Goal: Ask a question: Seek information or help from site administrators or community

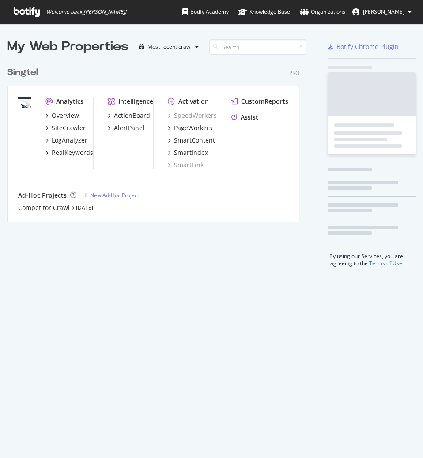
scroll to position [160, 293]
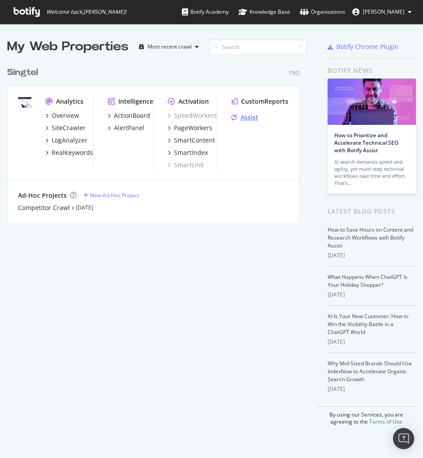
click at [241, 117] on div "Assist" at bounding box center [250, 117] width 18 height 9
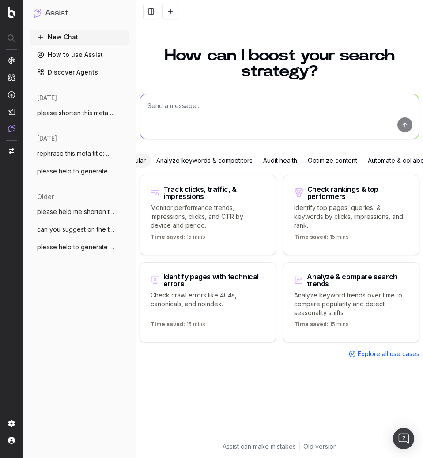
click at [239, 113] on textarea at bounding box center [279, 116] width 279 height 45
type textarea "r"
paste textarea "iPhone 17 Pro Singapore | Advanced Camera & Exclusive Plans"
type textarea "make it better for meta title: iPhone 17 Pro Singapore | Advanced Camera & Excl…"
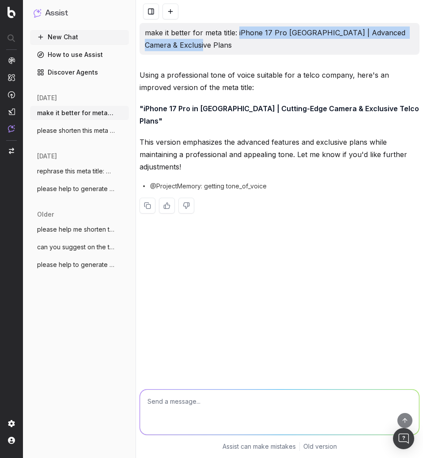
drag, startPoint x: 239, startPoint y: 34, endPoint x: 244, endPoint y: 43, distance: 10.7
click at [244, 43] on p "make it better for meta title: iPhone 17 Pro Singapore | Advanced Camera & Excl…" at bounding box center [279, 38] width 269 height 25
copy p "iPhone 17 Pro Singapore | Advanced Camera & Exclusive Plans"
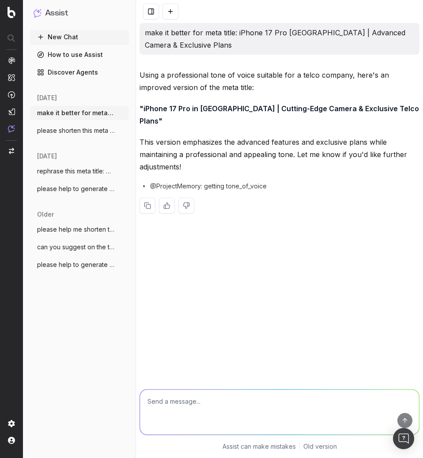
click at [264, 412] on textarea at bounding box center [279, 412] width 279 height 45
paste textarea "Shop the iPhone 17 Pro with Singtel in Singapore. Powered by the A19 Pro chip, …"
type textarea "rephrase meta decription: Shop the iPhone 17 Pro with Singtel in Singapore. Pow…"
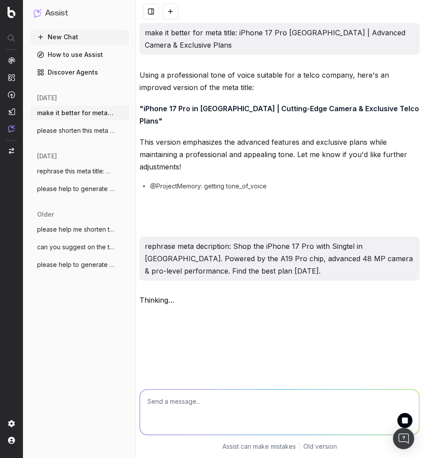
scroll to position [26, 0]
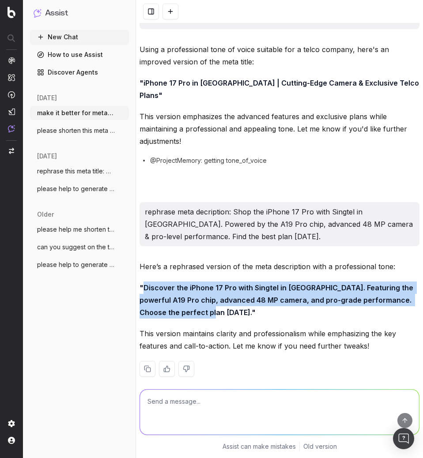
drag, startPoint x: 143, startPoint y: 276, endPoint x: 201, endPoint y: 303, distance: 64.4
click at [201, 303] on strong ""Discover the iPhone 17 Pro with Singtel in Singapore. Featuring the powerful A…" at bounding box center [278, 301] width 276 height 34
copy strong "Discover the iPhone 17 Pro with Singtel in Singapore. Featuring the powerful A1…"
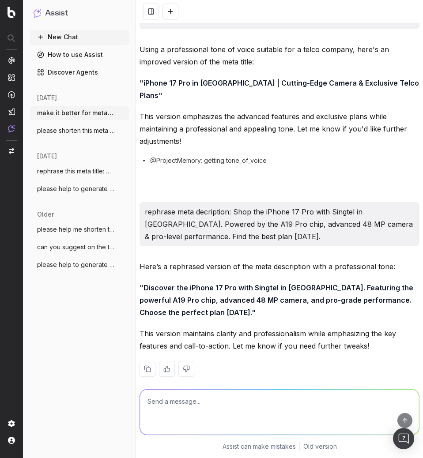
click at [180, 412] on textarea at bounding box center [279, 412] width 279 height 45
type textarea "please shorten to meet 160 character"
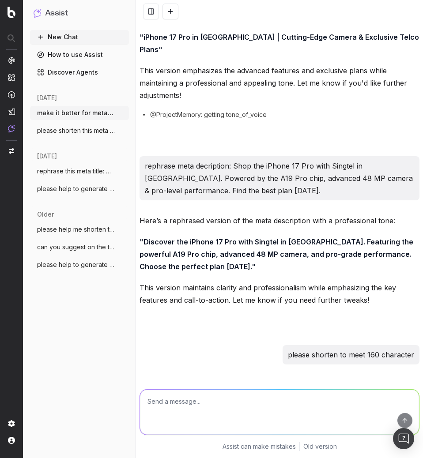
scroll to position [144, 0]
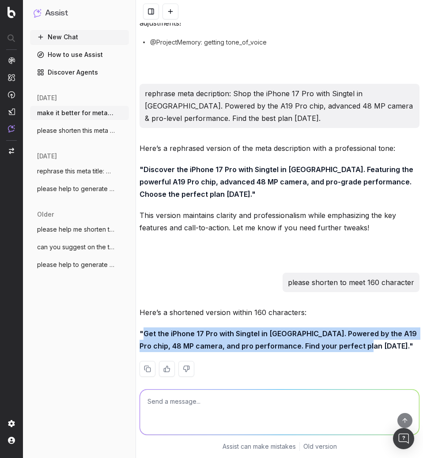
drag, startPoint x: 144, startPoint y: 322, endPoint x: 365, endPoint y: 337, distance: 222.2
click at [365, 337] on strong ""Get the iPhone 17 Pro with Singtel in Singapore. Powered by the A19 Pro chip, …" at bounding box center [279, 339] width 279 height 21
copy strong "Get the iPhone 17 Pro with Singtel in Singapore. Powered by the A19 Pro chip, 4…"
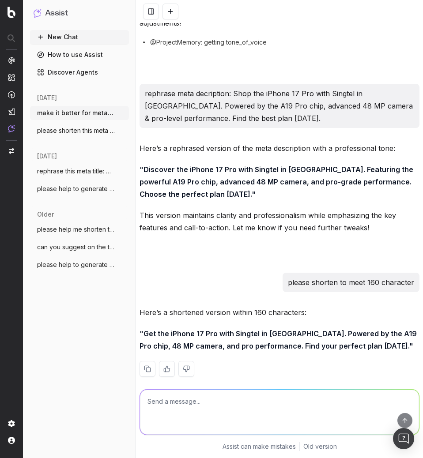
click at [212, 403] on textarea at bounding box center [279, 412] width 279 height 45
type textarea "c"
type textarea "write me a meta title for iphone 17 pro max"
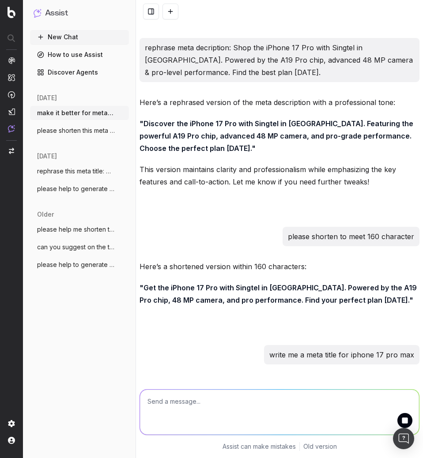
scroll to position [275, 0]
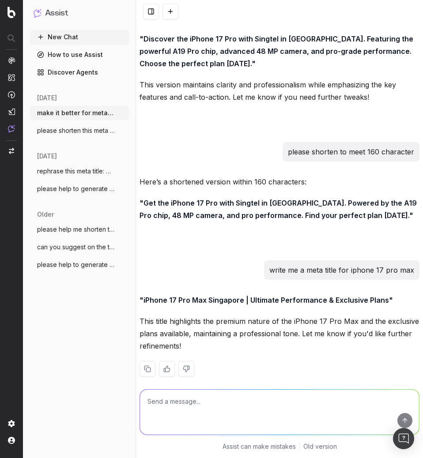
click at [227, 405] on textarea at bounding box center [279, 412] width 279 height 45
type textarea "refine pls"
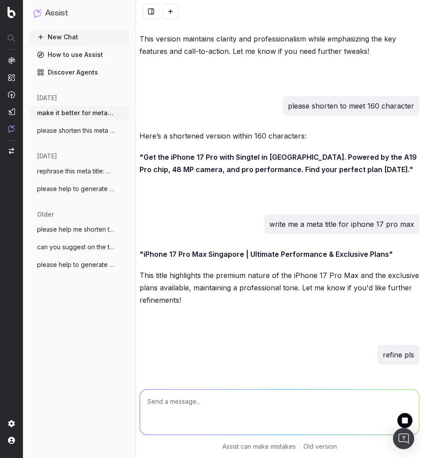
scroll to position [405, 0]
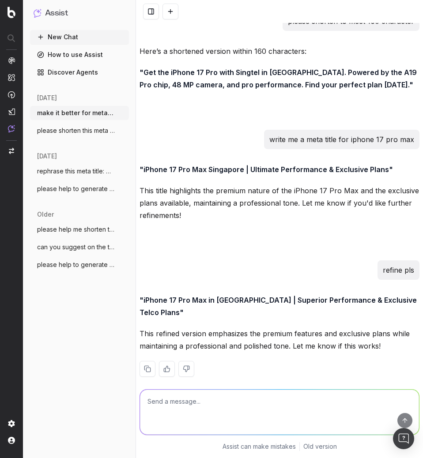
click at [212, 402] on textarea at bounding box center [279, 412] width 279 height 45
click at [216, 295] on p ""iPhone 17 Pro Max in Singapore | Superior Performance & Exclusive Telco Plans"" at bounding box center [280, 306] width 280 height 25
click at [143, 294] on p ""iPhone 17 Pro Max in Singapore | Superior Performance & Exclusive Telco Plans"" at bounding box center [280, 306] width 280 height 25
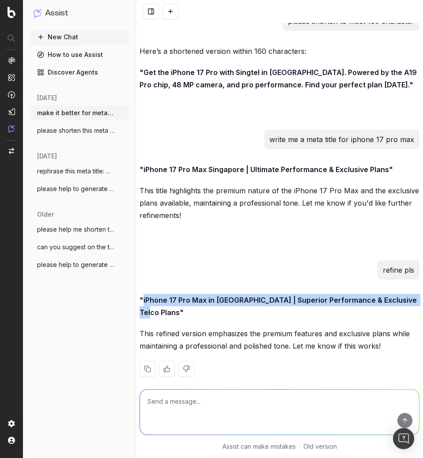
drag, startPoint x: 143, startPoint y: 288, endPoint x: 158, endPoint y: 305, distance: 22.9
click at [158, 305] on p ""iPhone 17 Pro Max in Singapore | Superior Performance & Exclusive Telco Plans"" at bounding box center [280, 306] width 280 height 25
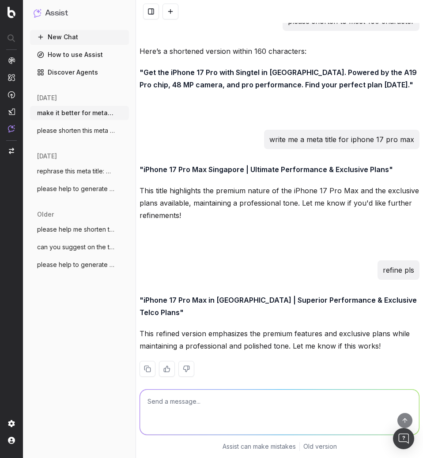
click at [215, 295] on p ""iPhone 17 Pro Max in Singapore | Superior Performance & Exclusive Telco Plans"" at bounding box center [280, 306] width 280 height 25
click at [184, 405] on textarea at bounding box center [279, 412] width 279 height 45
type textarea "write me a short meta description for iphone 17 pro max"
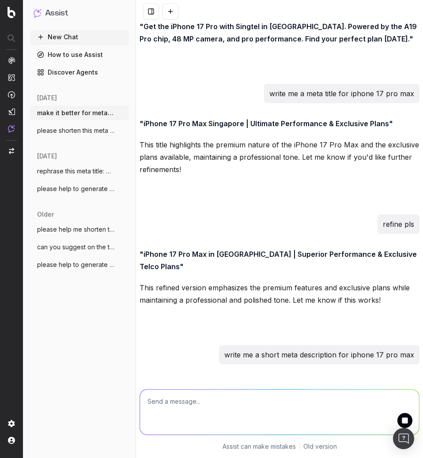
scroll to position [503, 0]
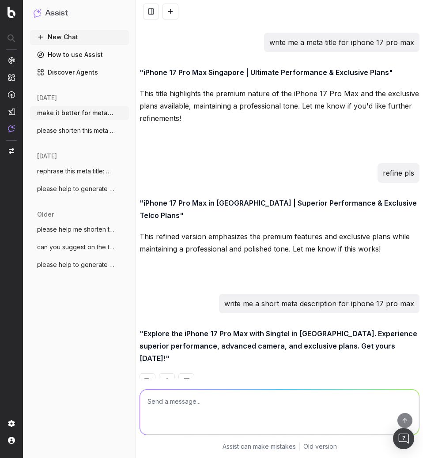
click at [211, 409] on textarea at bounding box center [279, 412] width 279 height 45
paste textarea "Get the iPhone 17 Pro Max in Singapore with Singtel. Enjoy a 6.9″ OLED display,…"
type textarea "refine this: Get the iPhone 17 Pro Max in Singapore with Singtel. Enjoy a 6.9″ …"
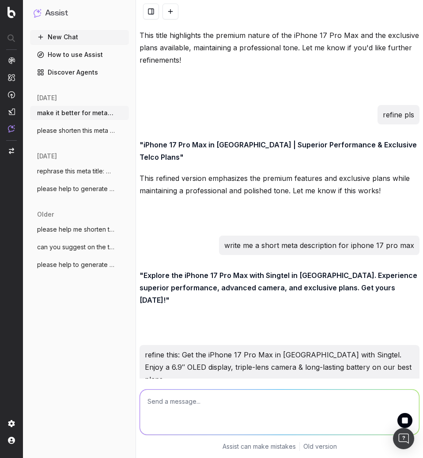
scroll to position [612, 0]
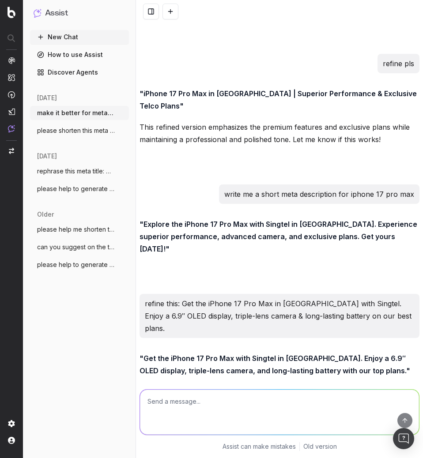
click at [191, 407] on textarea at bounding box center [279, 412] width 279 height 45
paste textarea ""iPhone 17 Pro Max with A19 Bionic chip, ProMotion XDR display, and advanced AI…"
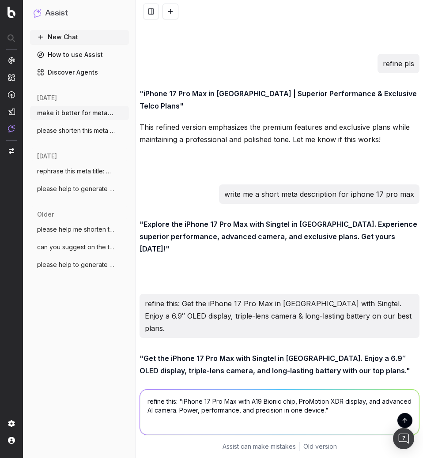
click at [264, 402] on textarea "refine this: "iPhone 17 Pro Max with A19 Bionic chip, ProMotion XDR display, an…" at bounding box center [279, 412] width 279 height 45
drag, startPoint x: 264, startPoint y: 402, endPoint x: 283, endPoint y: 401, distance: 19.4
click at [283, 401] on textarea "refine this: "iPhone 17 Pro Max with A19 Bionic chip, ProMotion XDR display, an…" at bounding box center [279, 412] width 279 height 45
type textarea "refine this: "iPhone 17 Pro Max with A19 Pro chip, ProMotion XDR display, and a…"
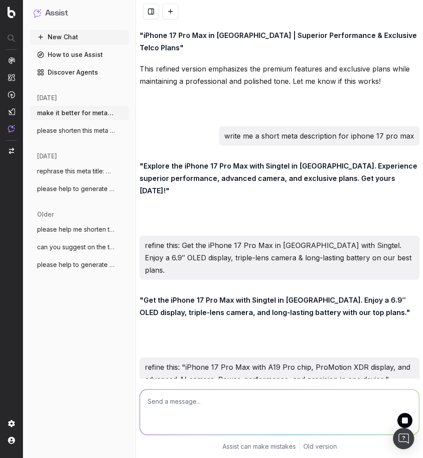
scroll to position [722, 0]
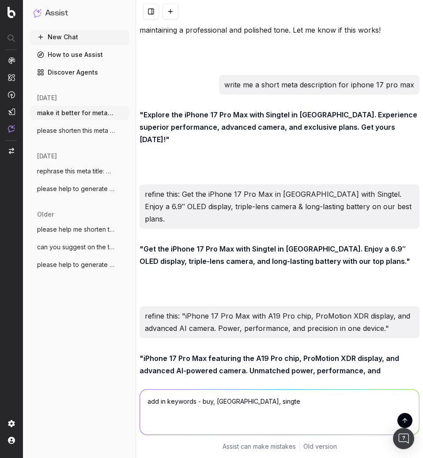
type textarea "add in keywords - buy, singapore, singtel"
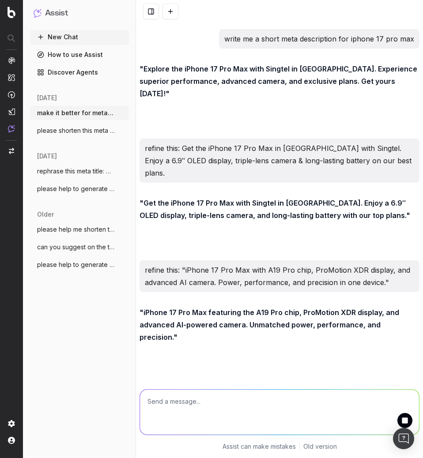
scroll to position [831, 0]
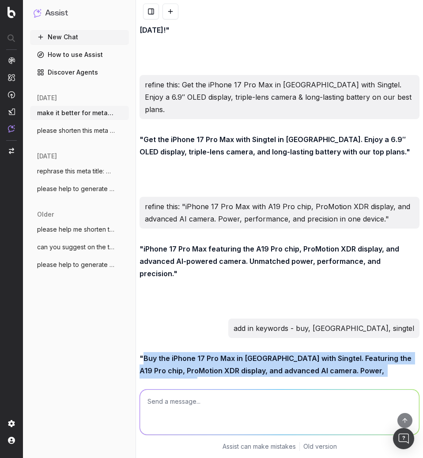
drag, startPoint x: 144, startPoint y: 309, endPoint x: 173, endPoint y: 335, distance: 39.1
click at [173, 354] on strong ""Buy the iPhone 17 Pro Max in Singapore with Singtel. Featuring the A19 Pro chi…" at bounding box center [277, 371] width 274 height 34
copy strong "Buy the iPhone 17 Pro Max in Singapore with Singtel. Featuring the A19 Pro chip…"
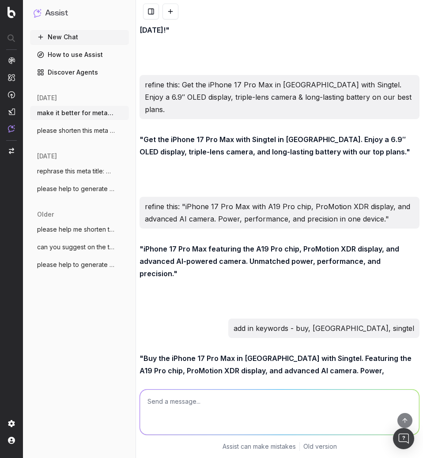
click at [273, 398] on div at bounding box center [280, 406] width 280 height 16
click at [203, 401] on textarea at bounding box center [279, 412] width 279 height 45
paste textarea "iPhone Air combines ultra-light design, powerful performance, and all-day batte…"
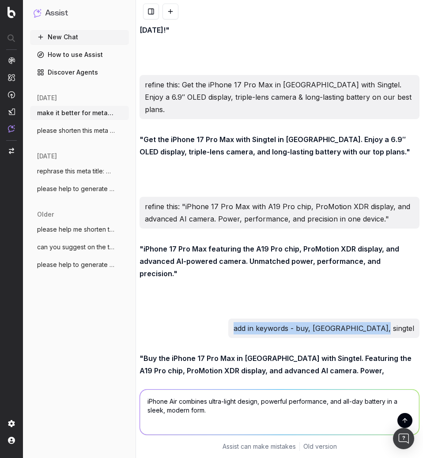
drag, startPoint x: 270, startPoint y: 279, endPoint x: 417, endPoint y: 272, distance: 146.8
click at [417, 272] on div "make it better for meta title: iPhone 17 Pro Singapore | Advanced Camera & Excl…" at bounding box center [279, 229] width 287 height 458
copy p "add in keywords - buy, singapore, singtel"
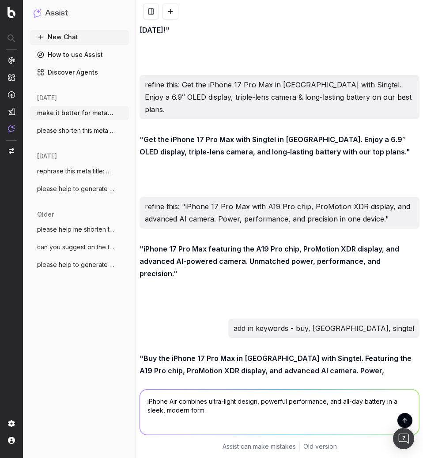
click at [144, 400] on textarea "iPhone Air combines ultra-light design, powerful performance, and all-day batte…" at bounding box center [279, 412] width 279 height 45
paste textarea "add in keywords - buy, singapore, singtel"
click at [197, 403] on textarea "add in keywords - buy, singapore, singtel for iPhone Air combines ultra-light d…" at bounding box center [279, 412] width 279 height 45
click at [276, 401] on textarea "add in keywords - buy, singapore, singtel for iPhone Air combines ultra-light d…" at bounding box center [279, 412] width 279 height 45
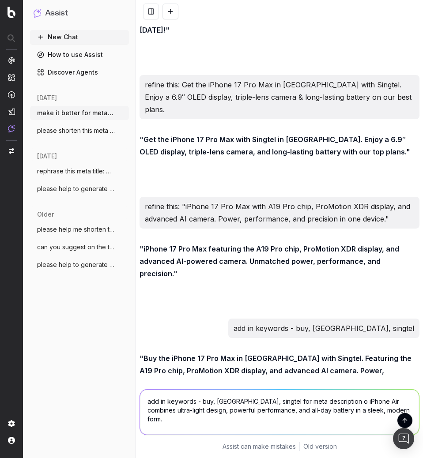
type textarea "add in keywords - buy, singapore, singtel for meta description of iPhone Air co…"
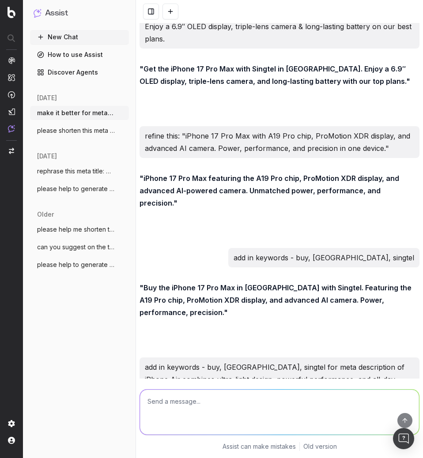
scroll to position [953, 0]
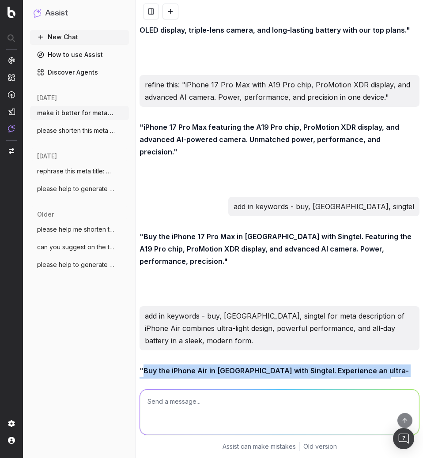
drag, startPoint x: 145, startPoint y: 320, endPoint x: 367, endPoint y: 332, distance: 222.9
click at [367, 367] on strong ""Buy the iPhone Air in Singapore with Singtel. Experience an ultra-light design…" at bounding box center [274, 384] width 269 height 34
copy strong "Buy the iPhone Air in Singapore with Singtel. Experience an ultra-light design,…"
